Goal: Task Accomplishment & Management: Manage account settings

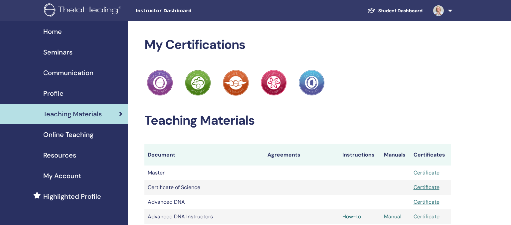
click at [160, 9] on span "Instructor Dashboard" at bounding box center [185, 10] width 100 height 7
click at [56, 53] on span "Seminars" at bounding box center [57, 52] width 29 height 10
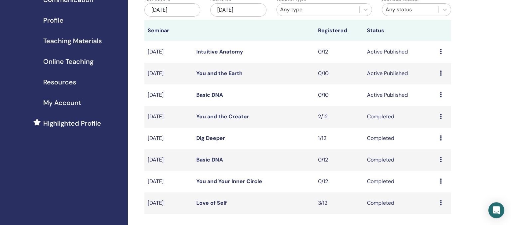
scroll to position [73, 0]
click at [232, 121] on link "You and the Creator" at bounding box center [222, 117] width 53 height 7
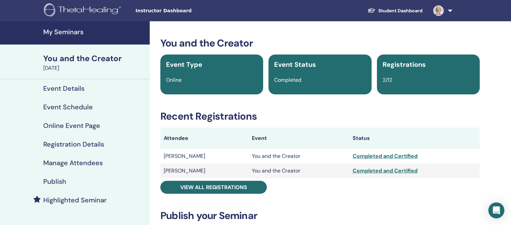
click at [72, 159] on h4 "Manage Attendees" at bounding box center [73, 163] width 60 height 8
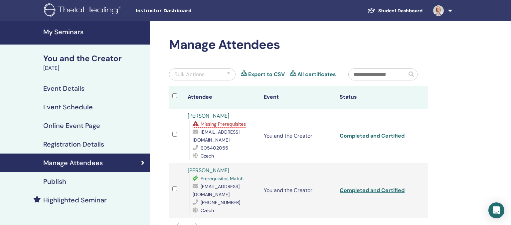
click at [362, 132] on link "Completed and Certified" at bounding box center [372, 135] width 65 height 7
click at [371, 187] on link "Completed and Certified" at bounding box center [372, 190] width 65 height 7
click at [309, 75] on link "All certificates" at bounding box center [316, 75] width 39 height 8
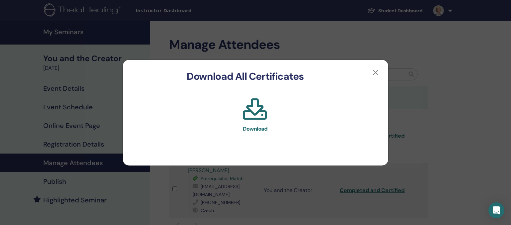
click at [252, 127] on span "Download" at bounding box center [255, 128] width 25 height 7
click at [255, 130] on span "Download" at bounding box center [255, 128] width 25 height 7
click at [374, 70] on button "button" at bounding box center [375, 72] width 11 height 11
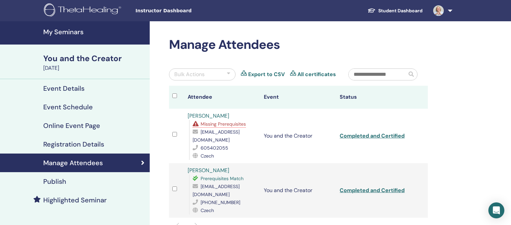
click at [58, 32] on h4 "My Seminars" at bounding box center [94, 32] width 102 height 8
click at [66, 30] on h4 "My Seminars" at bounding box center [94, 32] width 102 height 8
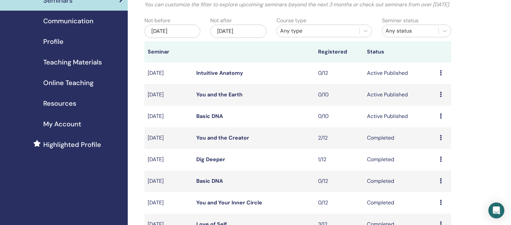
scroll to position [70, 0]
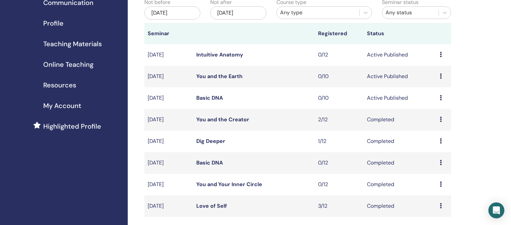
click at [207, 145] on link "Dig Deeper" at bounding box center [210, 141] width 29 height 7
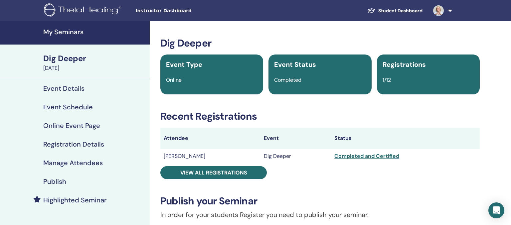
click at [356, 157] on div "Completed and Certified" at bounding box center [405, 156] width 142 height 8
click at [72, 163] on h4 "Manage Attendees" at bounding box center [73, 163] width 60 height 8
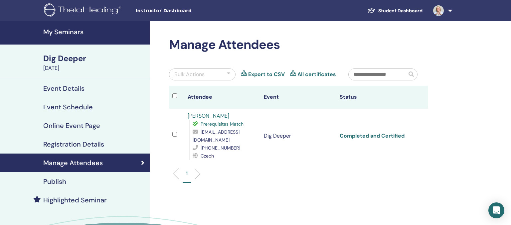
click at [364, 132] on td "Completed and Certified" at bounding box center [374, 136] width 76 height 55
click at [306, 75] on link "All certificates" at bounding box center [316, 75] width 39 height 8
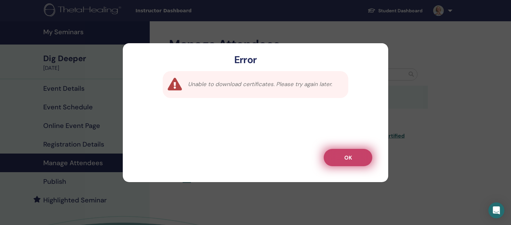
click at [351, 157] on span "OK" at bounding box center [348, 157] width 8 height 7
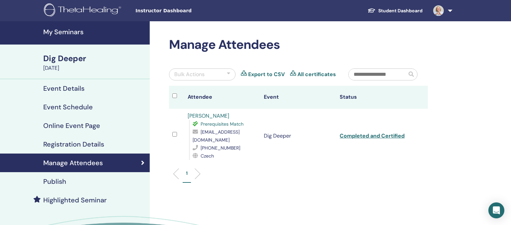
click at [368, 133] on td "Completed and Certified" at bounding box center [374, 136] width 76 height 55
click at [369, 132] on link "Completed and Certified" at bounding box center [372, 135] width 65 height 7
click at [53, 29] on h4 "My Seminars" at bounding box center [94, 32] width 102 height 8
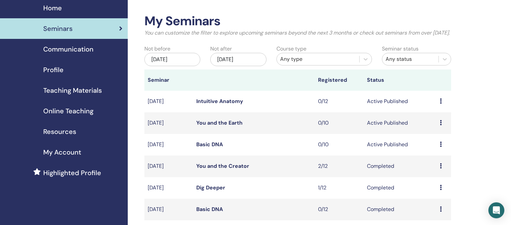
scroll to position [35, 0]
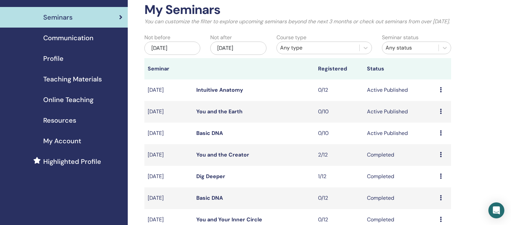
click at [231, 158] on link "You and the Creator" at bounding box center [222, 154] width 53 height 7
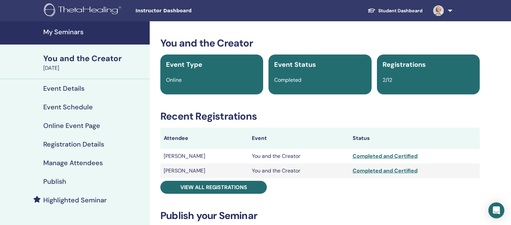
click at [78, 163] on h4 "Manage Attendees" at bounding box center [73, 163] width 60 height 8
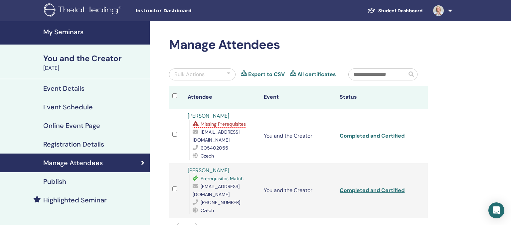
click at [371, 132] on link "Completed and Certified" at bounding box center [372, 135] width 65 height 7
